Goal: Transaction & Acquisition: Purchase product/service

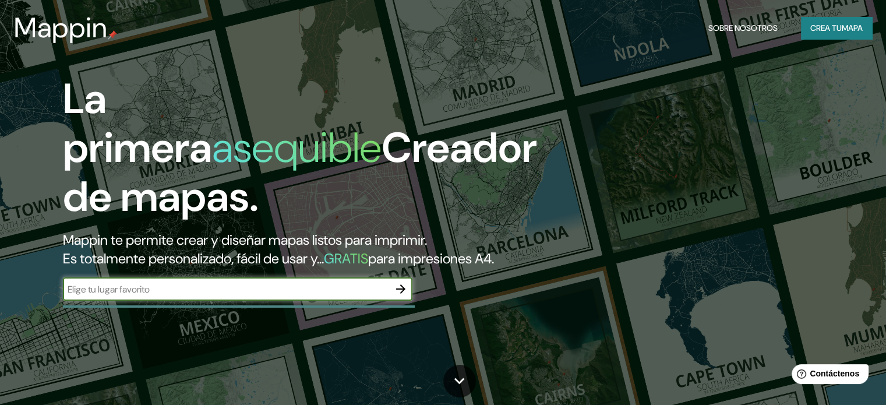
click at [143, 296] on input "text" at bounding box center [226, 289] width 326 height 13
type input "chimbarongo"
click at [396, 296] on icon "button" at bounding box center [401, 289] width 14 height 14
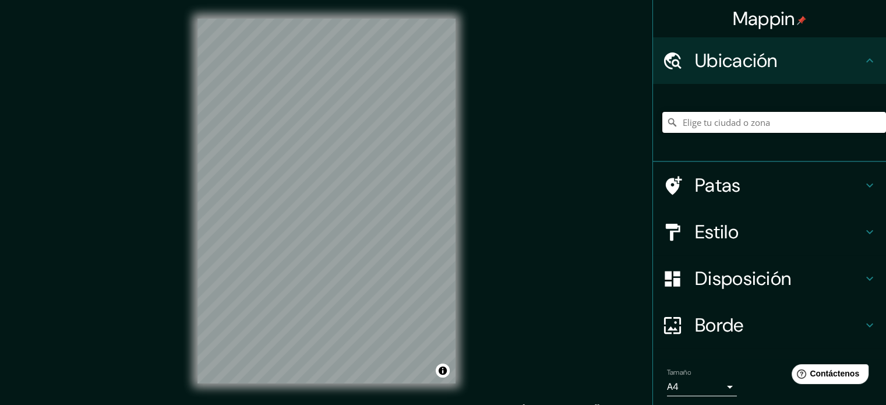
click at [703, 118] on input "Elige tu ciudad o zona" at bounding box center [775, 122] width 224 height 21
type input "[GEOGRAPHIC_DATA], [GEOGRAPHIC_DATA][PERSON_NAME], [GEOGRAPHIC_DATA]"
click at [844, 226] on h4 "Estilo" at bounding box center [779, 231] width 168 height 23
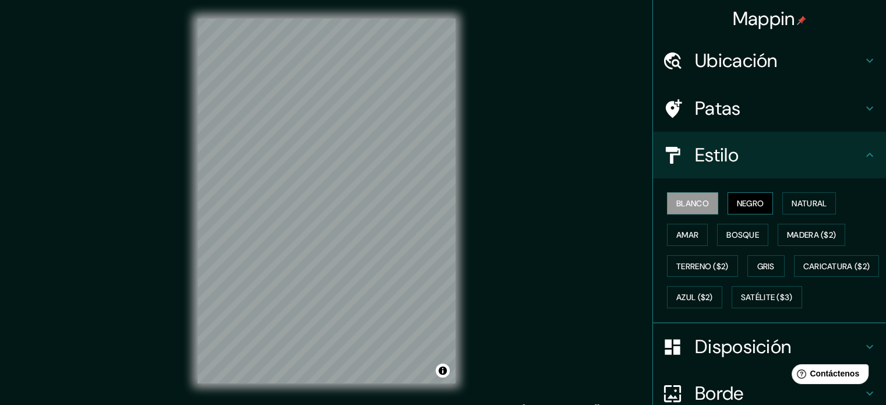
click at [755, 200] on font "Negro" at bounding box center [750, 203] width 27 height 10
click at [797, 203] on font "Natural" at bounding box center [809, 203] width 35 height 10
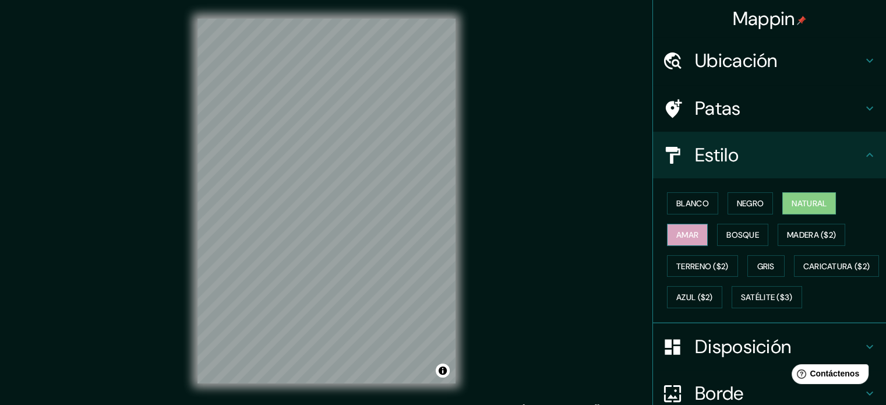
click at [695, 233] on button "Amar" at bounding box center [687, 235] width 41 height 22
click at [727, 233] on font "Bosque" at bounding box center [743, 235] width 33 height 10
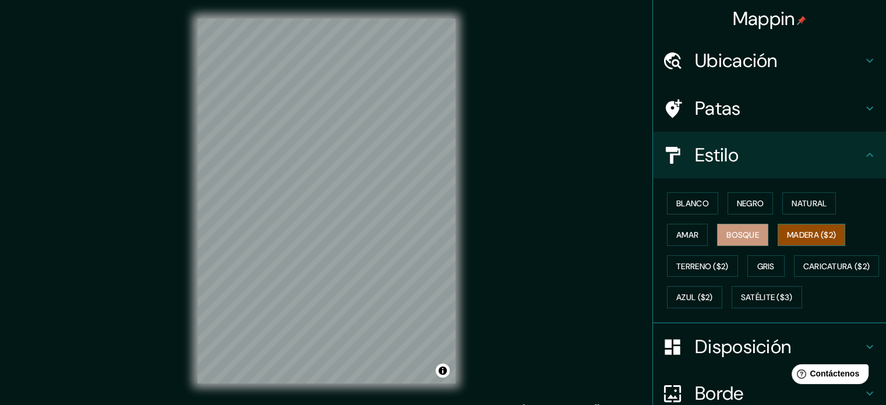
click at [790, 230] on font "Madera ($2)" at bounding box center [811, 235] width 49 height 10
click at [707, 262] on font "Terreno ($2)" at bounding box center [703, 266] width 52 height 10
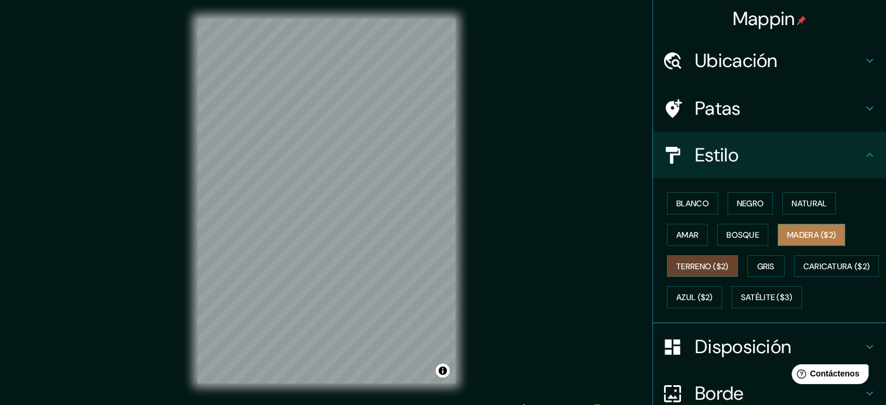
click at [811, 231] on font "Madera ($2)" at bounding box center [811, 235] width 49 height 10
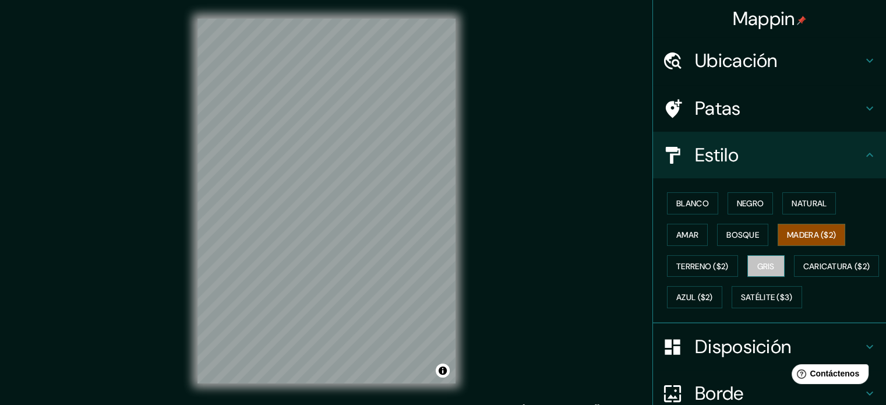
click at [758, 263] on font "Gris" at bounding box center [766, 266] width 17 height 10
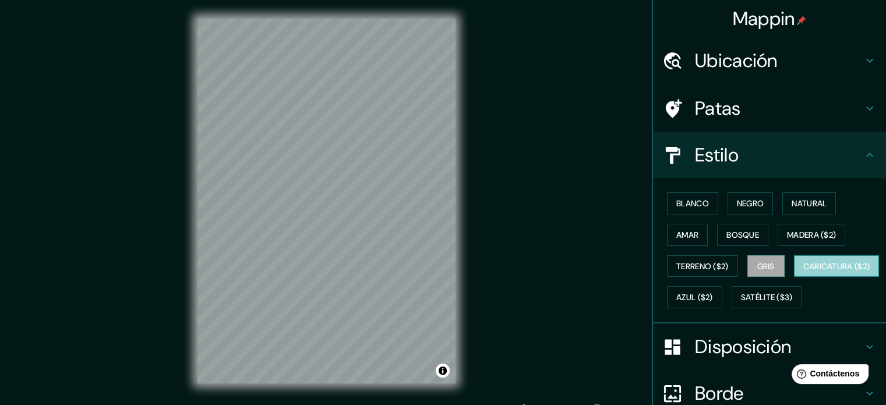
click at [804, 272] on font "Caricatura ($2)" at bounding box center [837, 266] width 67 height 10
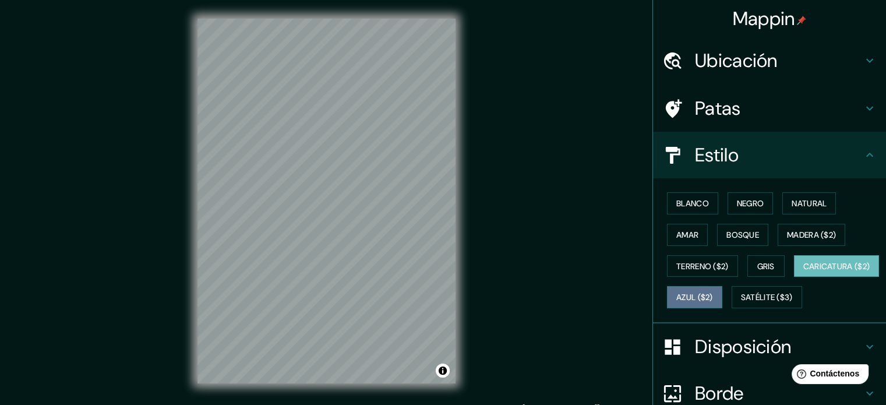
click at [713, 294] on font "Azul ($2)" at bounding box center [695, 298] width 37 height 10
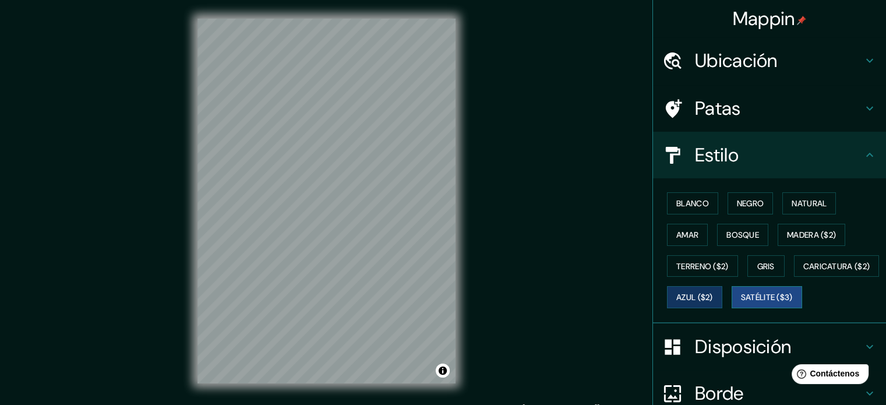
click at [741, 303] on font "Satélite ($3)" at bounding box center [767, 298] width 52 height 10
click at [804, 272] on font "Caricatura ($2)" at bounding box center [837, 266] width 67 height 10
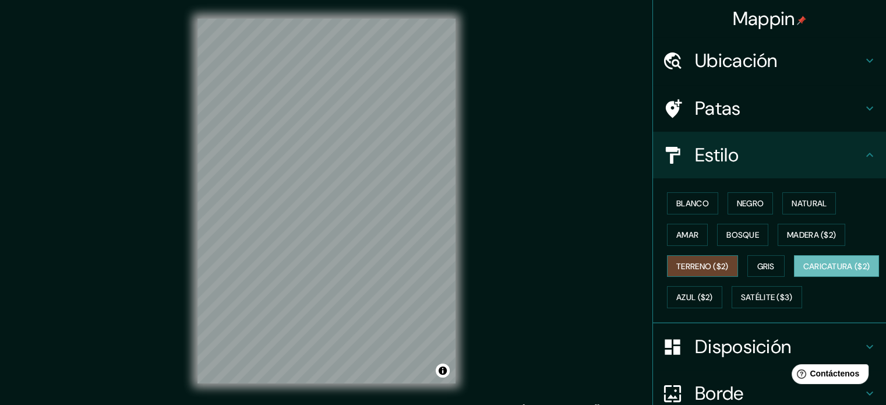
click at [709, 259] on font "Terreno ($2)" at bounding box center [703, 266] width 52 height 15
click at [758, 265] on font "Gris" at bounding box center [766, 266] width 17 height 10
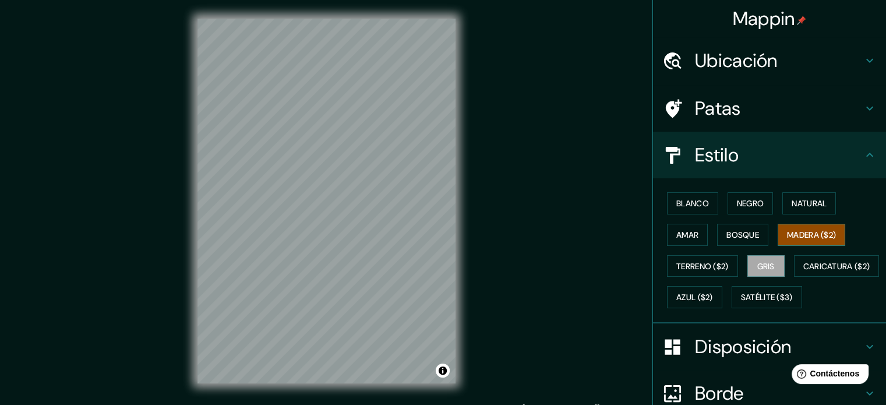
click at [794, 230] on font "Madera ($2)" at bounding box center [811, 235] width 49 height 10
click at [797, 205] on font "Natural" at bounding box center [809, 203] width 35 height 10
click at [793, 235] on font "Madera ($2)" at bounding box center [811, 235] width 49 height 10
click at [749, 209] on font "Negro" at bounding box center [750, 203] width 27 height 15
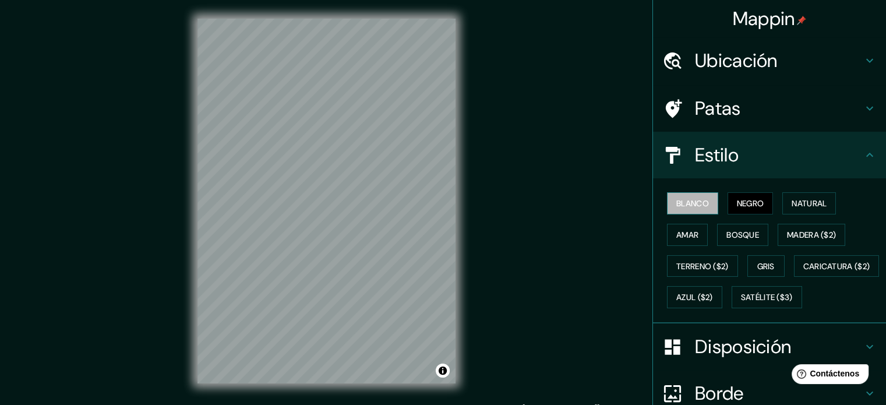
click at [695, 209] on font "Blanco" at bounding box center [693, 203] width 33 height 15
click at [683, 237] on font "Amar" at bounding box center [688, 235] width 22 height 10
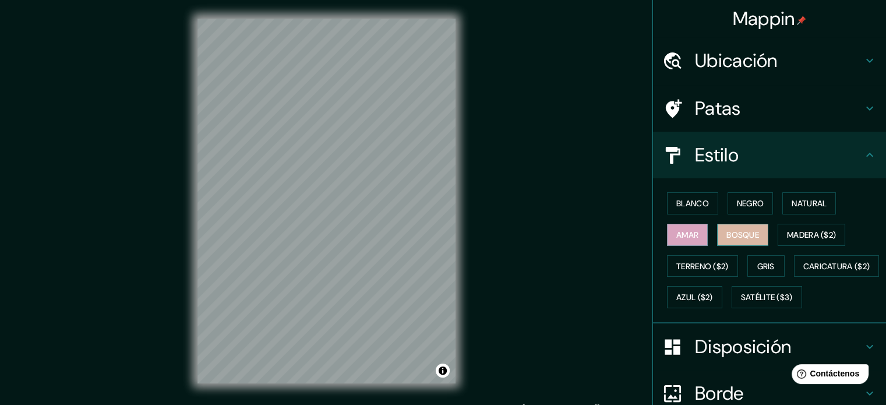
click at [730, 239] on font "Bosque" at bounding box center [743, 234] width 33 height 15
click at [787, 230] on font "Madera ($2)" at bounding box center [811, 235] width 49 height 10
click at [776, 146] on h4 "Estilo" at bounding box center [779, 154] width 168 height 23
click at [853, 154] on h4 "Estilo" at bounding box center [779, 154] width 168 height 23
click at [863, 155] on icon at bounding box center [870, 155] width 14 height 14
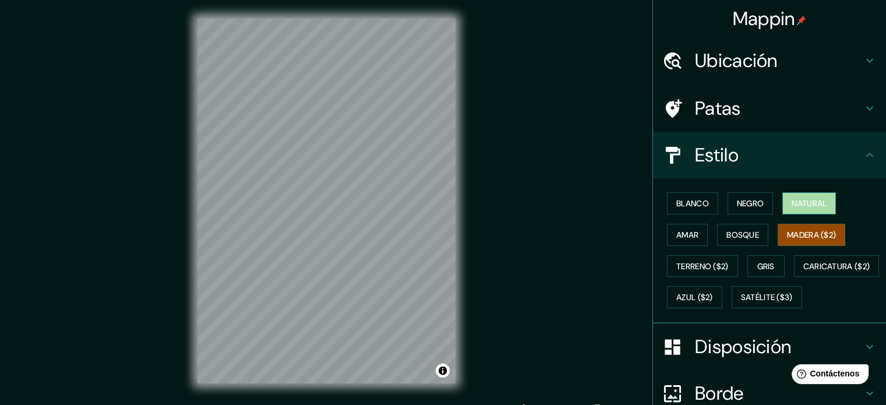
click at [802, 200] on font "Natural" at bounding box center [809, 203] width 35 height 10
click at [863, 153] on icon at bounding box center [870, 155] width 14 height 14
click at [812, 228] on font "Madera ($2)" at bounding box center [811, 234] width 49 height 15
click at [797, 104] on h4 "Patas" at bounding box center [779, 108] width 168 height 23
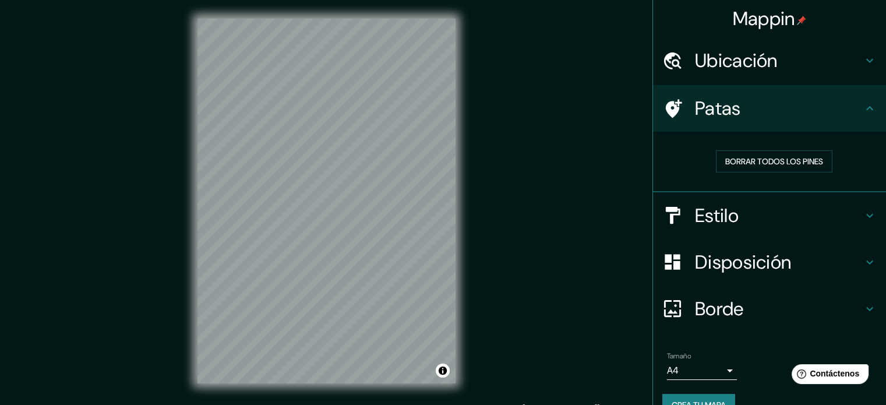
click at [797, 115] on h4 "Patas" at bounding box center [779, 108] width 168 height 23
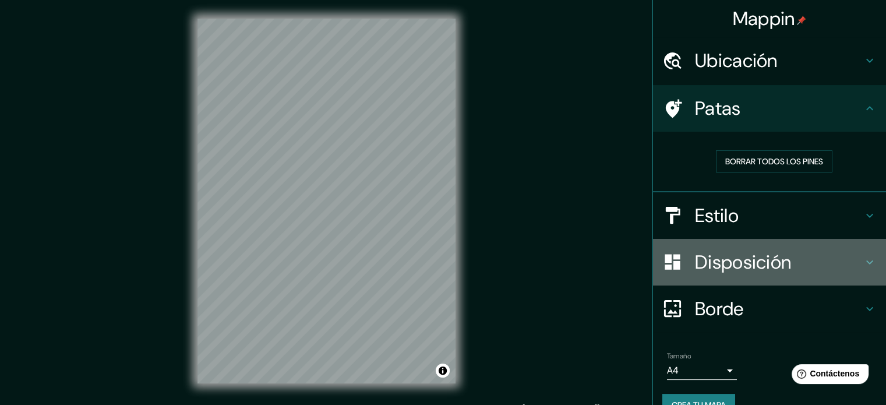
click at [763, 262] on font "Disposición" at bounding box center [743, 262] width 96 height 24
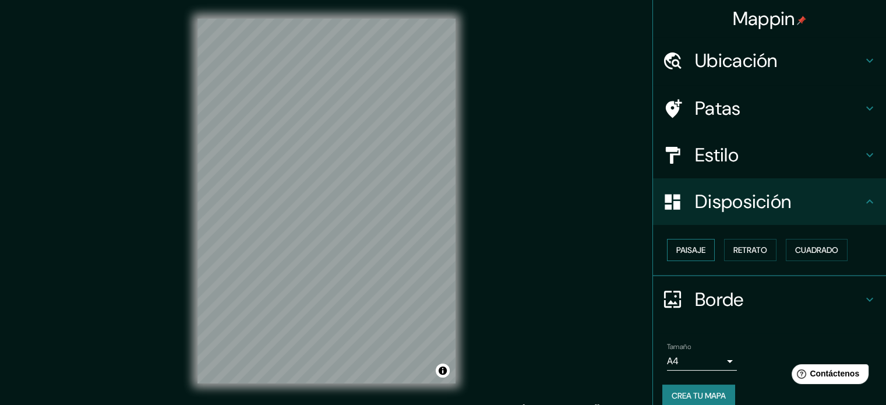
click at [694, 249] on font "Paisaje" at bounding box center [691, 250] width 29 height 10
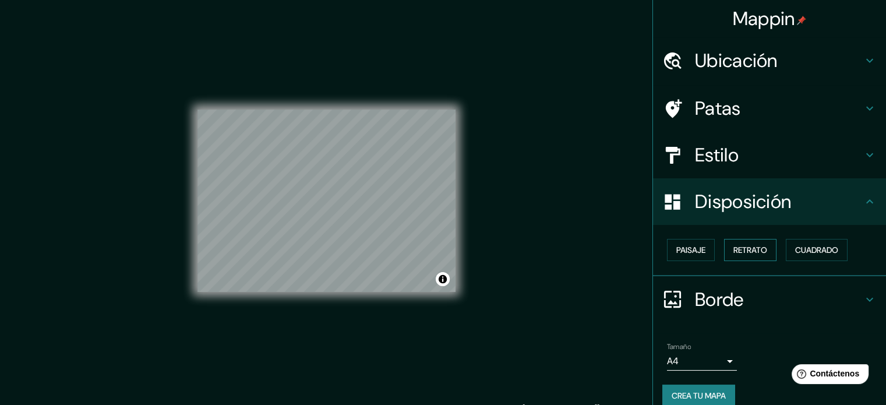
click at [741, 249] on font "Retrato" at bounding box center [751, 250] width 34 height 10
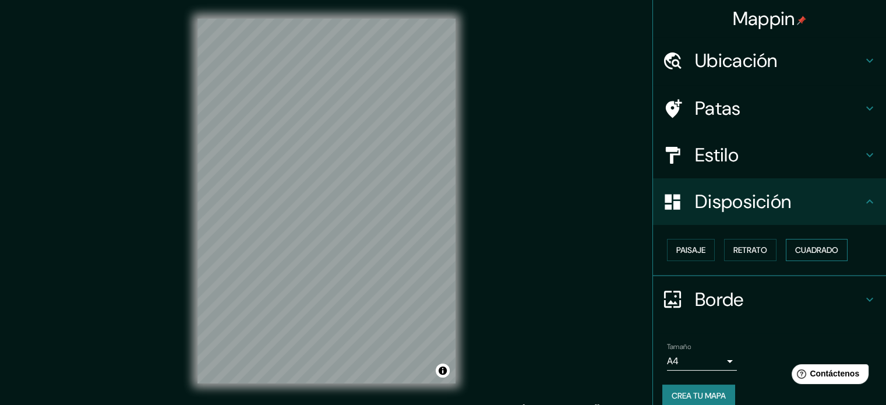
click at [806, 249] on font "Cuadrado" at bounding box center [816, 250] width 43 height 10
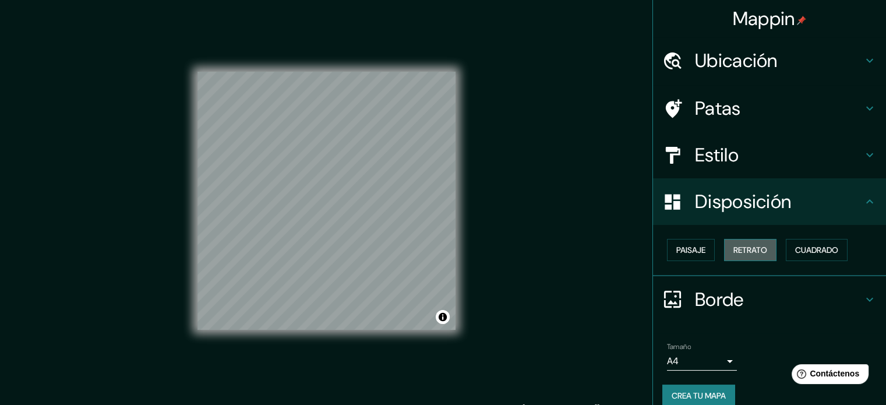
click at [759, 251] on font "Retrato" at bounding box center [751, 250] width 34 height 10
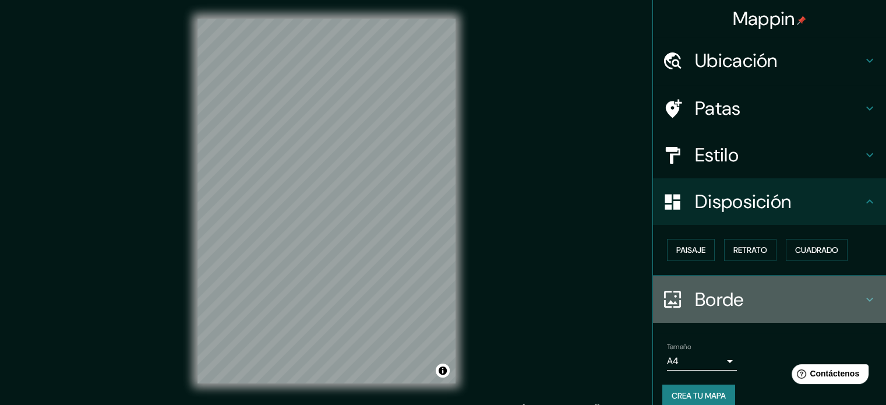
click at [752, 290] on h4 "Borde" at bounding box center [779, 299] width 168 height 23
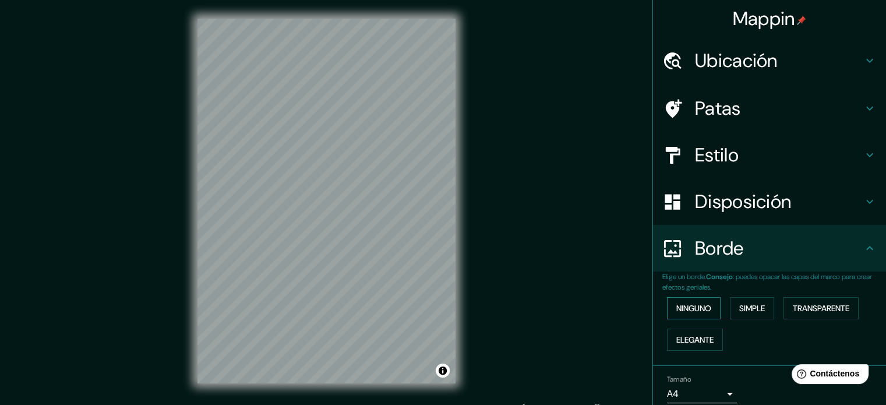
click at [681, 298] on button "Ninguno" at bounding box center [694, 308] width 54 height 22
click at [748, 303] on font "Simple" at bounding box center [752, 308] width 26 height 10
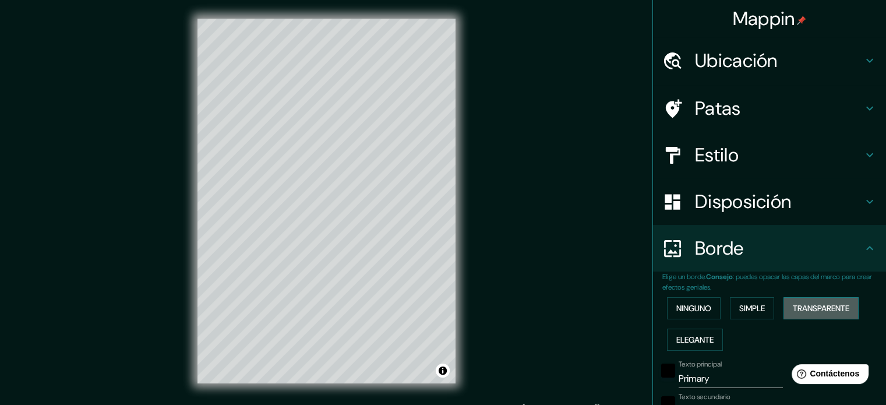
click at [815, 301] on font "Transparente" at bounding box center [821, 308] width 57 height 15
click at [695, 341] on font "Elegante" at bounding box center [695, 339] width 37 height 10
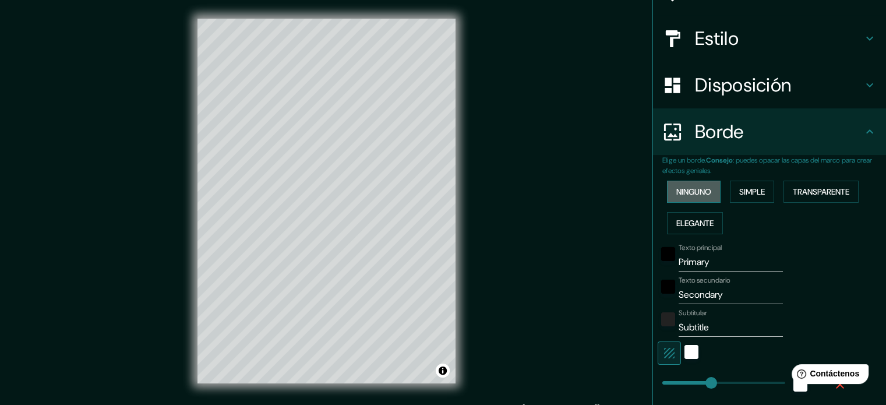
click at [686, 181] on button "Ninguno" at bounding box center [694, 192] width 54 height 22
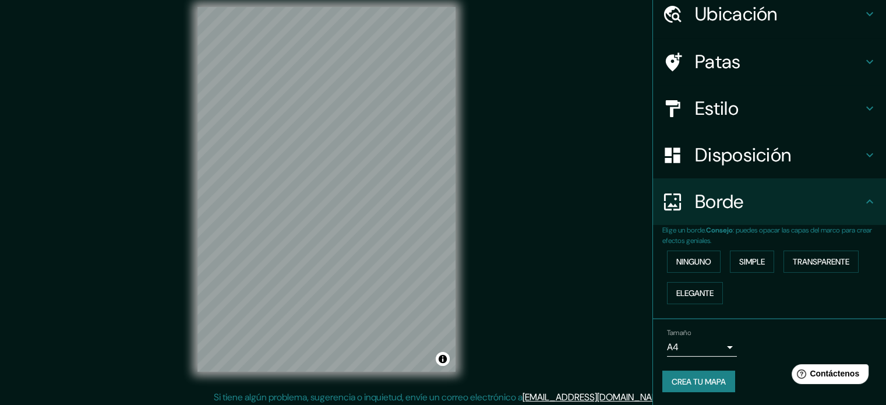
scroll to position [15, 0]
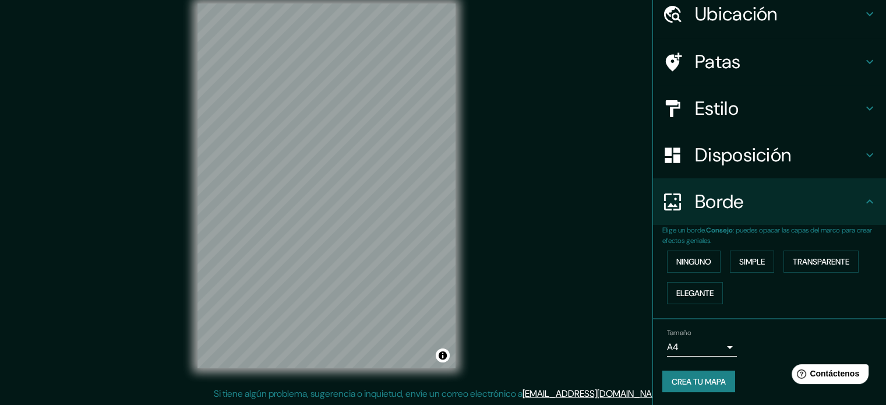
click at [863, 200] on icon at bounding box center [870, 202] width 14 height 14
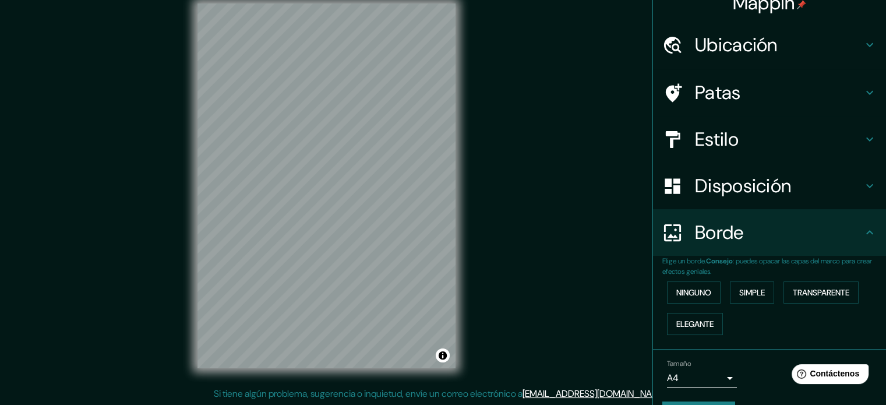
scroll to position [0, 0]
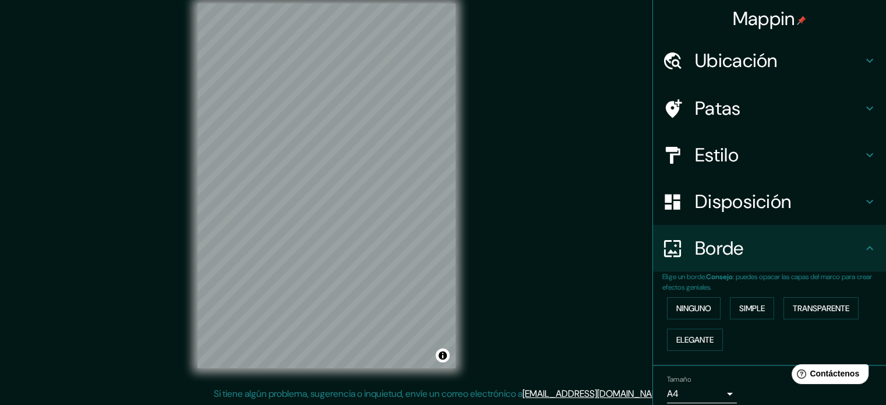
click at [781, 67] on h4 "Ubicación" at bounding box center [779, 60] width 168 height 23
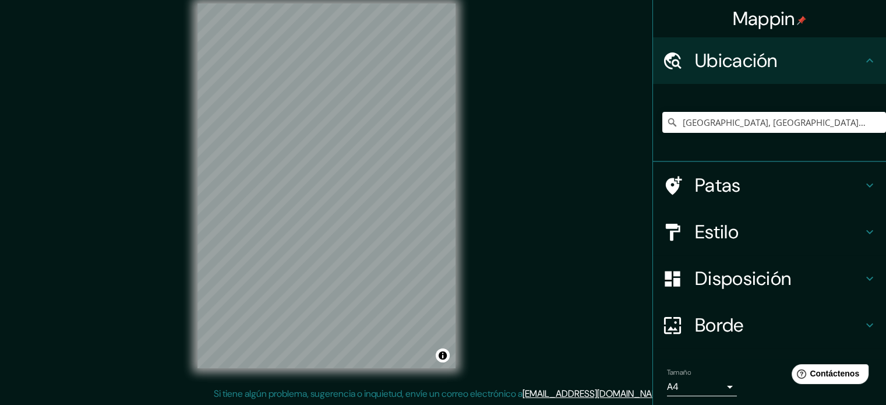
click at [781, 67] on h4 "Ubicación" at bounding box center [779, 60] width 168 height 23
click at [741, 184] on h4 "Patas" at bounding box center [779, 185] width 168 height 23
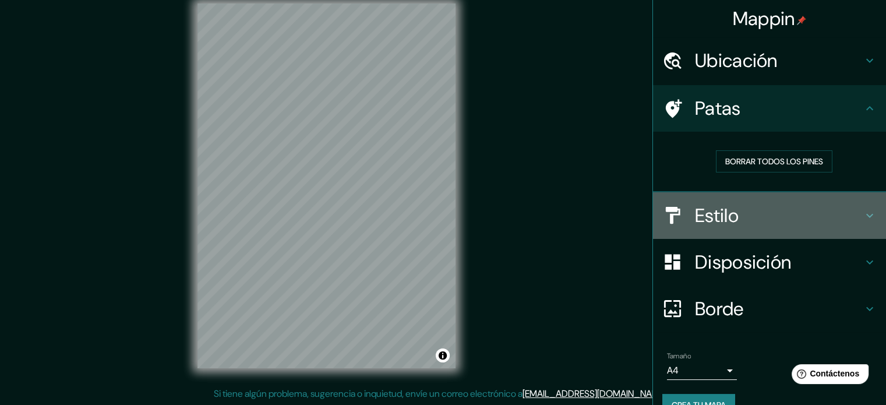
click at [738, 218] on h4 "Estilo" at bounding box center [779, 215] width 168 height 23
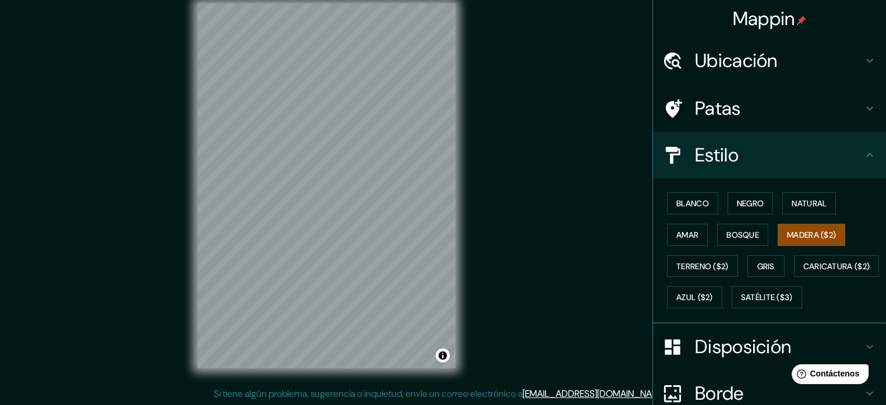
click at [740, 323] on div "Blanco Negro Natural [PERSON_NAME] ($2) Terreno ($2) Gris Caricatura ($2) Azul …" at bounding box center [769, 250] width 233 height 145
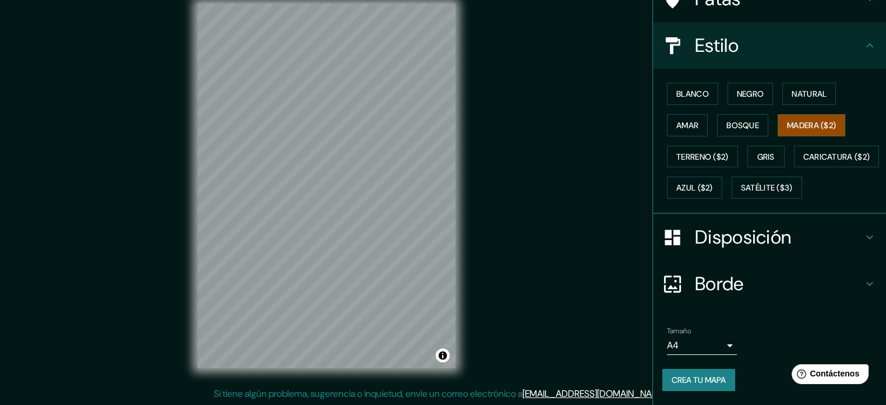
click at [742, 247] on font "Disposición" at bounding box center [743, 237] width 96 height 24
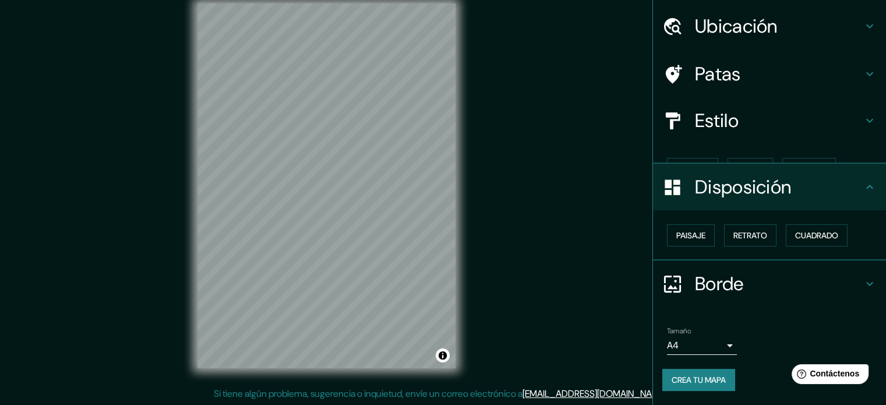
scroll to position [14, 0]
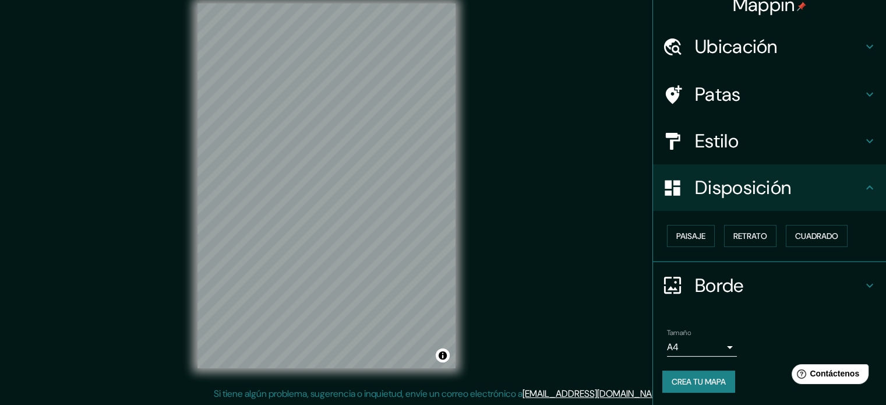
click at [738, 288] on h4 "Borde" at bounding box center [779, 285] width 168 height 23
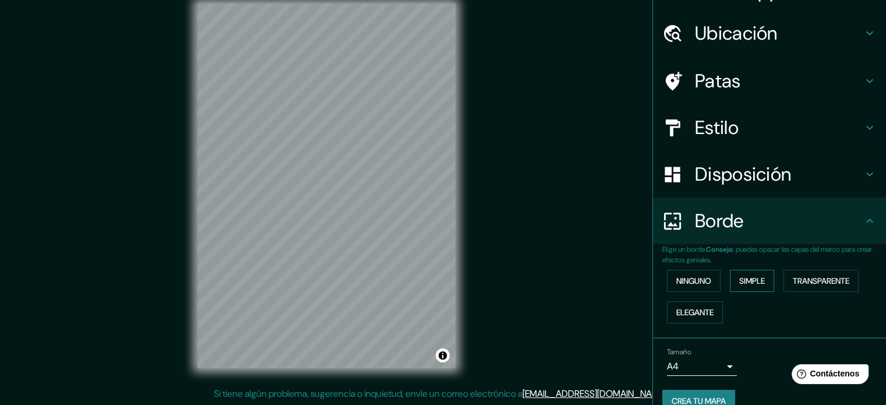
scroll to position [47, 0]
